Goal: Find specific page/section: Find specific page/section

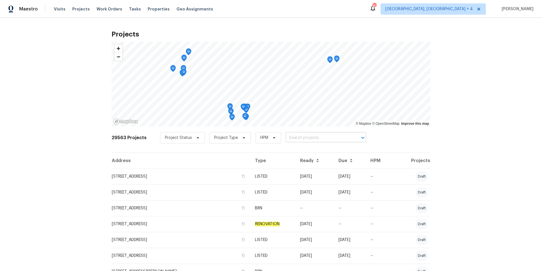
click at [300, 138] on input "text" at bounding box center [318, 137] width 65 height 9
paste input "[STREET_ADDRESS][PERSON_NAME]"
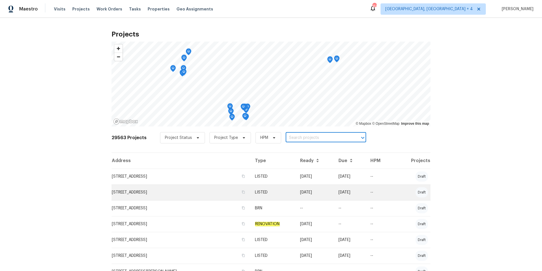
type input "[STREET_ADDRESS][PERSON_NAME]"
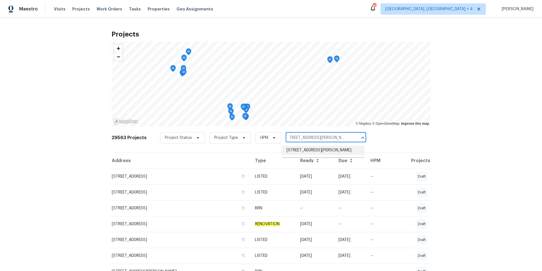
click at [317, 149] on li "[STREET_ADDRESS][PERSON_NAME]" at bounding box center [323, 149] width 82 height 9
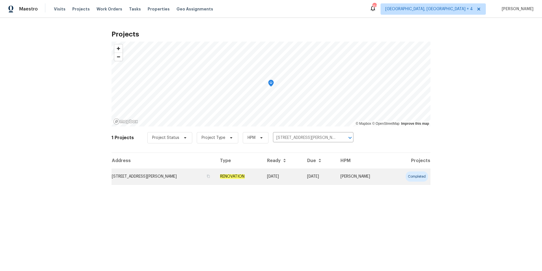
click at [139, 177] on td "[STREET_ADDRESS][PERSON_NAME]" at bounding box center [164, 176] width 104 height 16
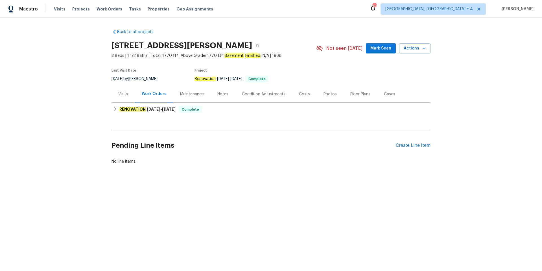
click at [332, 93] on div "Photos" at bounding box center [330, 94] width 13 height 6
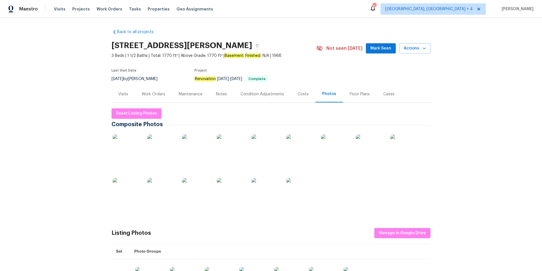
click at [265, 196] on img at bounding box center [266, 192] width 28 height 28
